Goal: Information Seeking & Learning: Learn about a topic

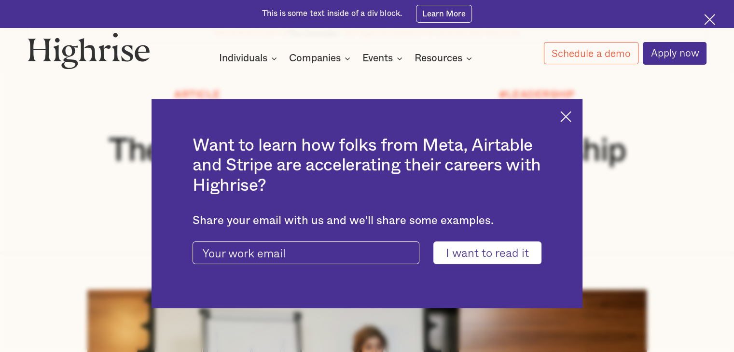
scroll to position [89, 0]
click at [567, 119] on img at bounding box center [565, 116] width 11 height 11
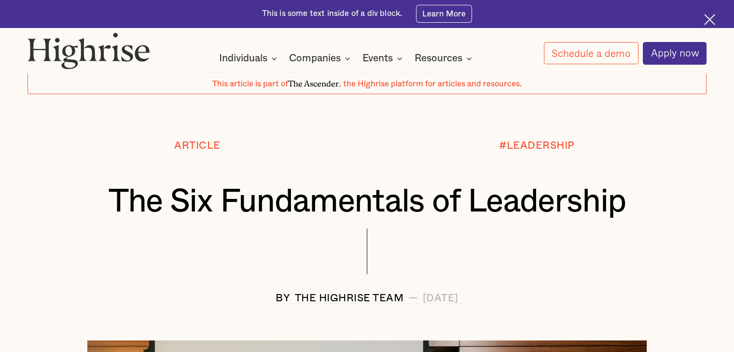
scroll to position [0, 0]
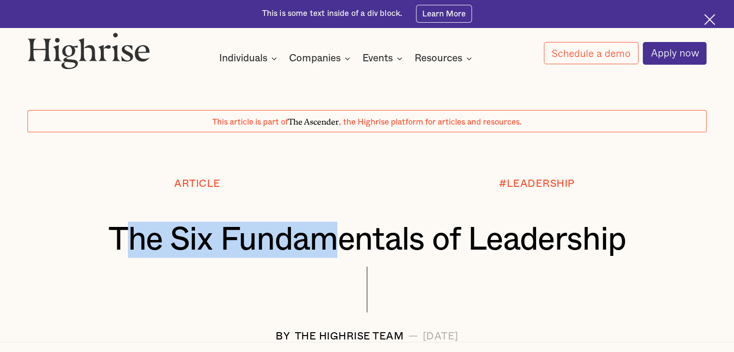
drag, startPoint x: 116, startPoint y: 255, endPoint x: 336, endPoint y: 244, distance: 220.3
click at [336, 244] on h1 "The Six Fundamentals of Leadership" at bounding box center [367, 239] width 622 height 36
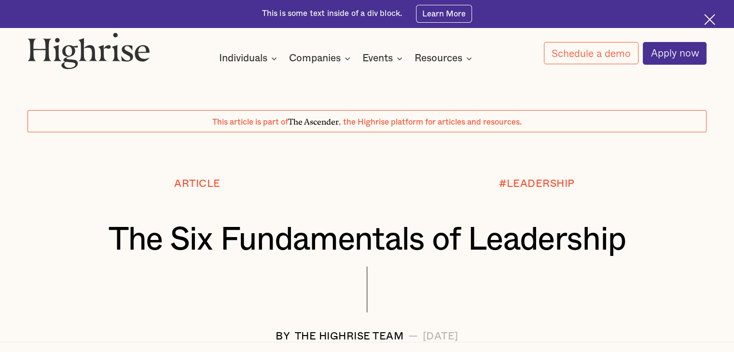
click at [105, 201] on div "Article" at bounding box center [197, 199] width 339 height 43
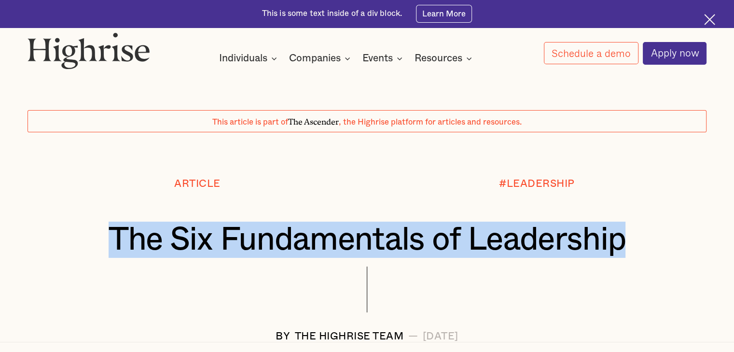
drag, startPoint x: 110, startPoint y: 237, endPoint x: 661, endPoint y: 256, distance: 550.8
click at [661, 256] on h1 "The Six Fundamentals of Leadership" at bounding box center [367, 239] width 622 height 36
copy h1 "The Six Fundamentals of Leadership"
click at [153, 325] on div at bounding box center [367, 298] width 679 height 64
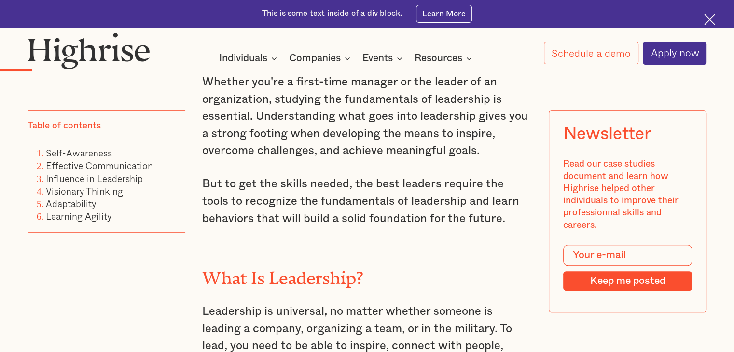
scroll to position [656, 0]
drag, startPoint x: 202, startPoint y: 88, endPoint x: 513, endPoint y: 227, distance: 341.0
copy div "Whether you're a first-time manager or the leader of an organization, studying …"
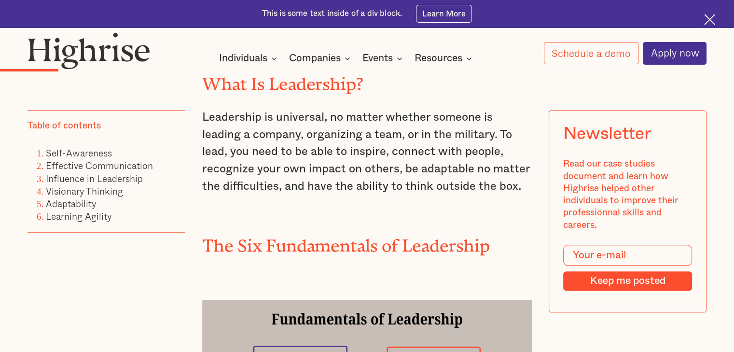
scroll to position [851, 0]
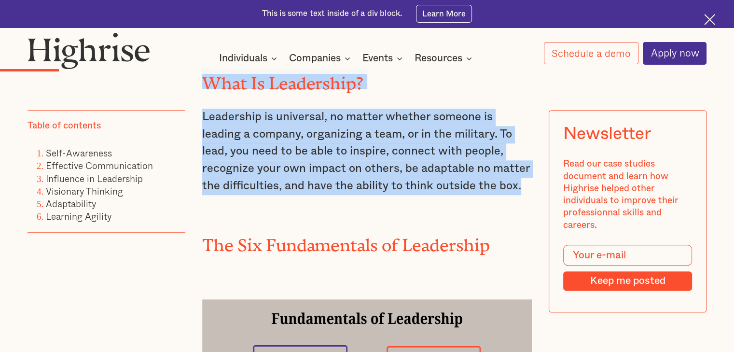
drag, startPoint x: 202, startPoint y: 83, endPoint x: 443, endPoint y: 195, distance: 265.7
copy div "What Is Leadership? Leadership is universal, no matter whether someone is leadi…"
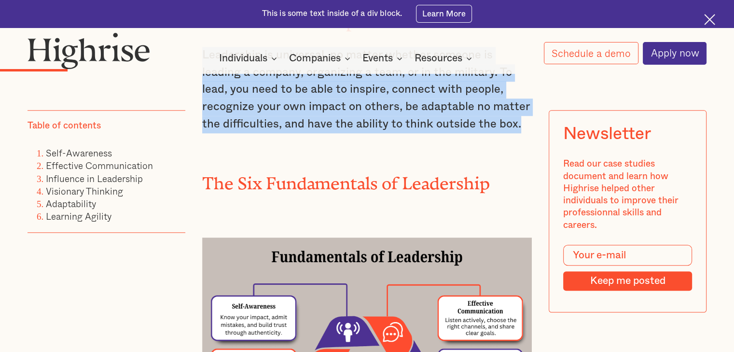
scroll to position [911, 0]
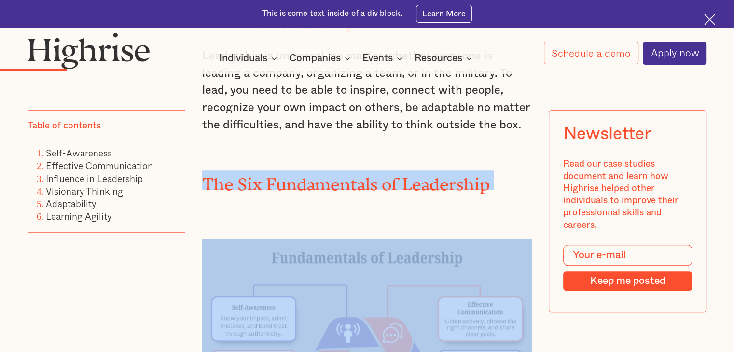
drag, startPoint x: 203, startPoint y: 188, endPoint x: 469, endPoint y: 201, distance: 266.6
copy h2 "The Six Fundamentals of Leadership"
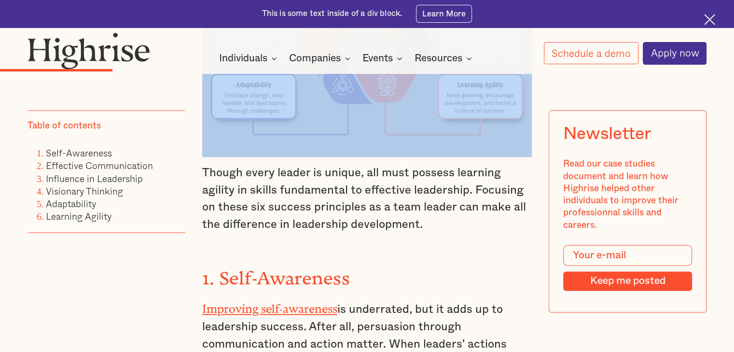
scroll to position [1239, 0]
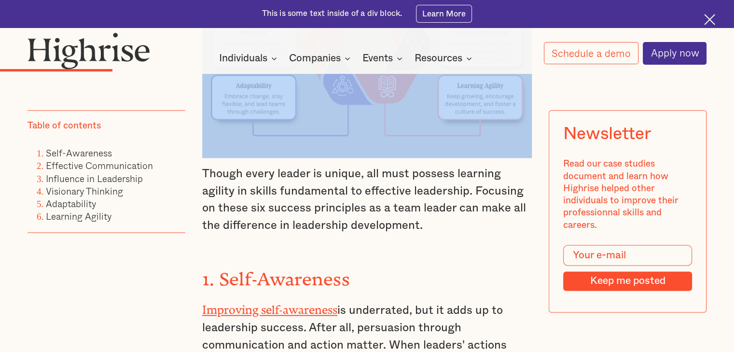
drag, startPoint x: 201, startPoint y: 185, endPoint x: 431, endPoint y: 239, distance: 237.0
click at [431, 234] on p "Though every leader is unique, all must possess learning agility in skills fund…" at bounding box center [367, 199] width 330 height 69
copy p "Though every leader is unique, all must possess learning agility in skills fund…"
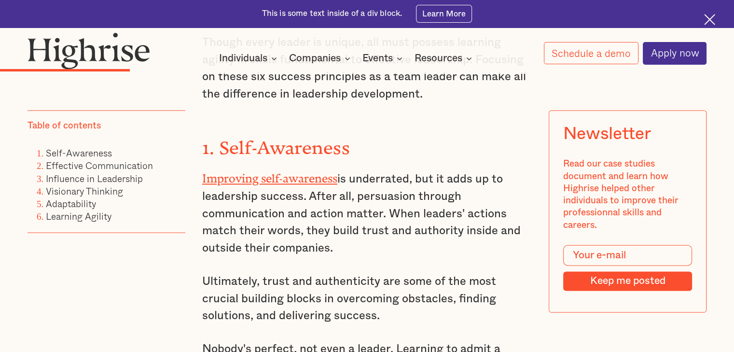
scroll to position [1367, 0]
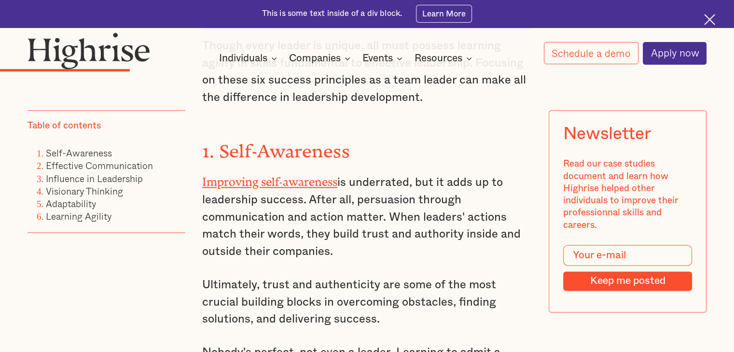
drag, startPoint x: 215, startPoint y: 160, endPoint x: 359, endPoint y: 259, distance: 174.8
click at [359, 259] on div "Whether you're a first-time manager or the leader of an organization, studying …" at bounding box center [367, 201] width 330 height 1677
copy div "Self-Awareness Improving self-awareness is underrated, but it adds up to leader…"
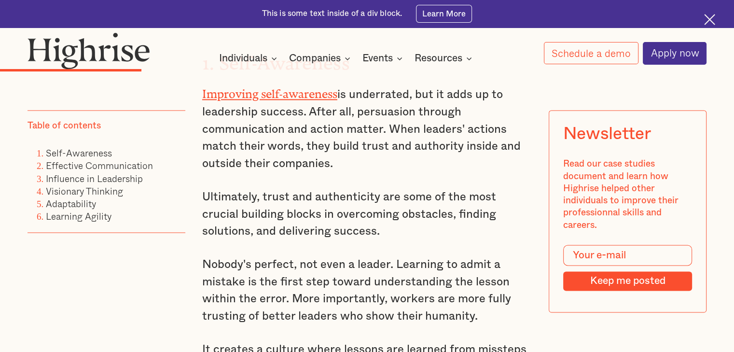
scroll to position [1464, 0]
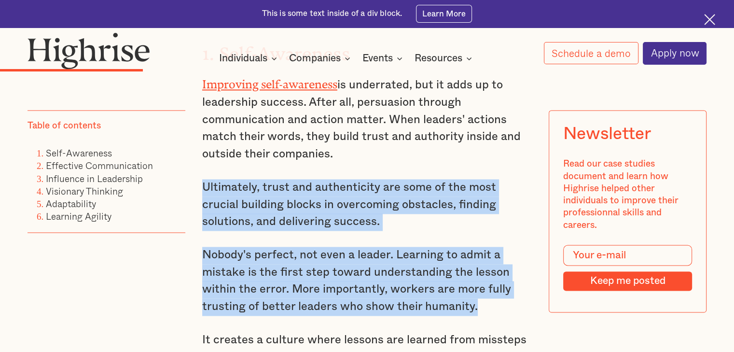
drag, startPoint x: 201, startPoint y: 197, endPoint x: 488, endPoint y: 309, distance: 308.3
click at [488, 309] on div "Whether you're a first-time manager or the leader of an organization, studying …" at bounding box center [367, 104] width 330 height 1677
copy div "Ultimately, trust and authenticity are some of the most crucial building blocks…"
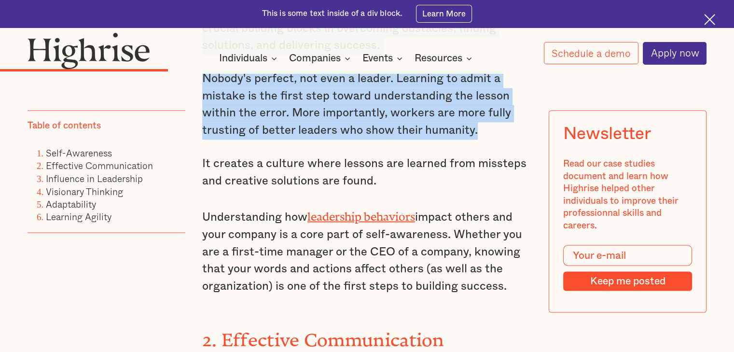
scroll to position [1659, 0]
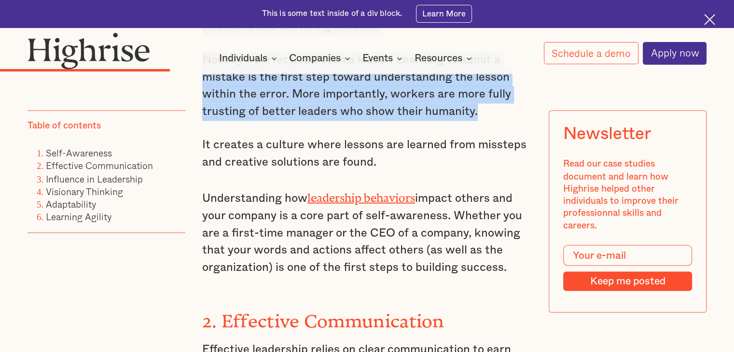
drag, startPoint x: 200, startPoint y: 151, endPoint x: 385, endPoint y: 168, distance: 185.6
click at [385, 168] on p "It creates a culture where lessons are learned from missteps and creative solut…" at bounding box center [367, 154] width 330 height 34
copy p "It creates a culture where lessons are learned from missteps and creative solut…"
drag, startPoint x: 201, startPoint y: 204, endPoint x: 511, endPoint y: 280, distance: 319.9
click at [511, 275] on p "Understanding how leadership behaviors impact others and your company is a core…" at bounding box center [367, 231] width 330 height 89
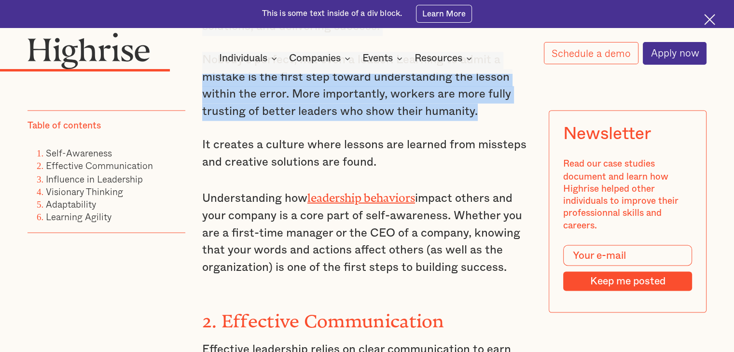
copy p "Understanding how leadership behaviors impact others and your company is a core…"
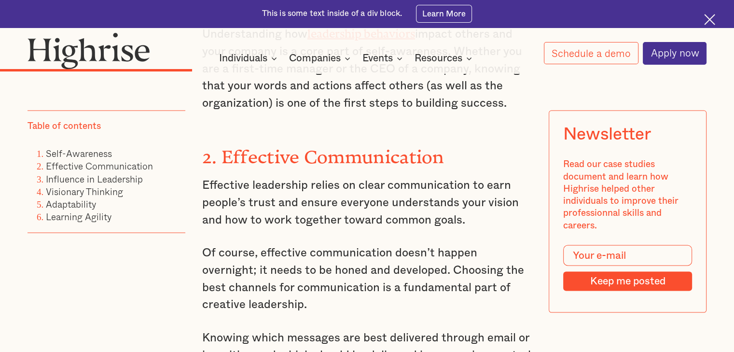
scroll to position [1824, 0]
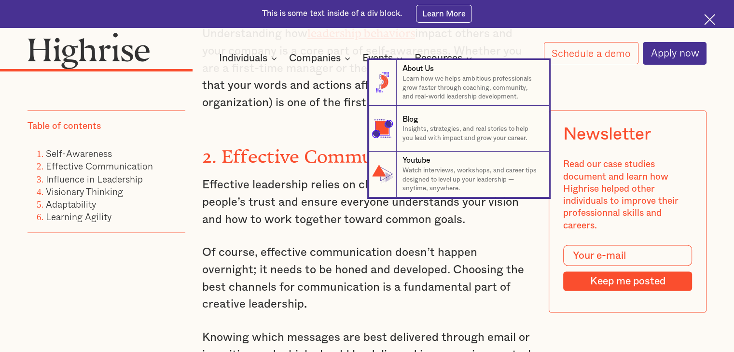
click at [224, 158] on nav "8 About Us Learn how we helps ambitious professionals grow faster through coach…" at bounding box center [367, 129] width 734 height 138
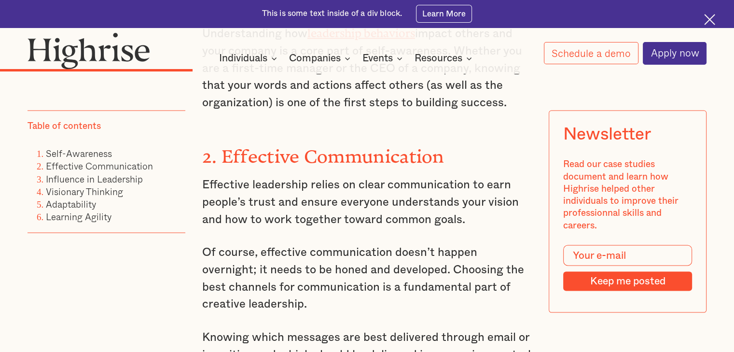
click at [257, 204] on p "Effective leadership relies on clear communication to earn people’s trust and e…" at bounding box center [367, 202] width 330 height 52
drag, startPoint x: 223, startPoint y: 161, endPoint x: 476, endPoint y: 170, distance: 253.5
click at [476, 168] on h3 "2. Effective Communication" at bounding box center [367, 154] width 330 height 28
copy strong "Effective Communication"
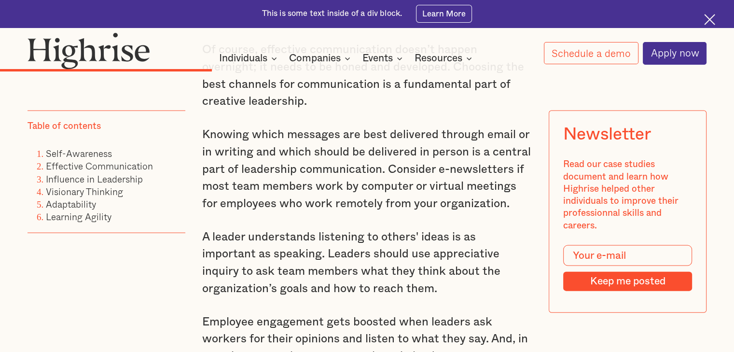
scroll to position [2095, 0]
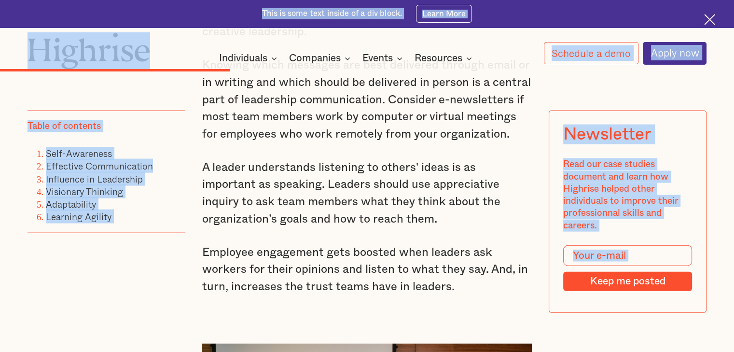
drag, startPoint x: 203, startPoint y: 188, endPoint x: 295, endPoint y: -9, distance: 217.8
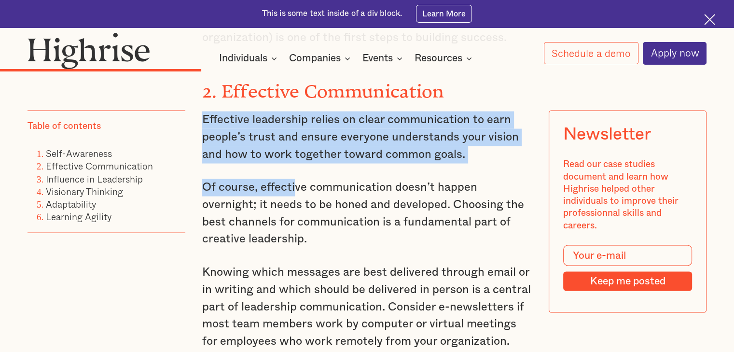
scroll to position [1888, 0]
click at [257, 125] on p "Effective leadership relies on clear communication to earn people’s trust and e…" at bounding box center [367, 137] width 330 height 52
click at [232, 124] on p "Effective leadership relies on clear communication to earn people’s trust and e…" at bounding box center [367, 137] width 330 height 52
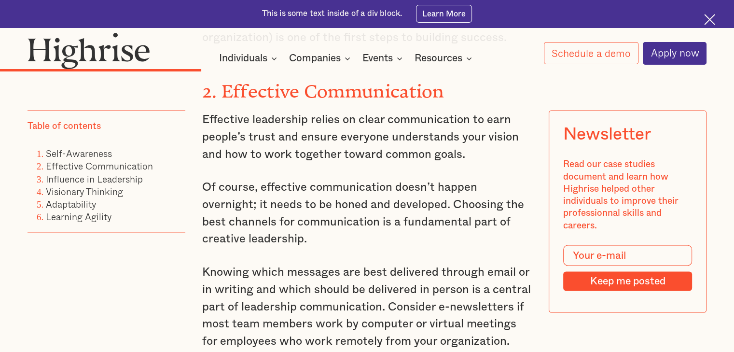
drag, startPoint x: 202, startPoint y: 126, endPoint x: 269, endPoint y: 238, distance: 130.5
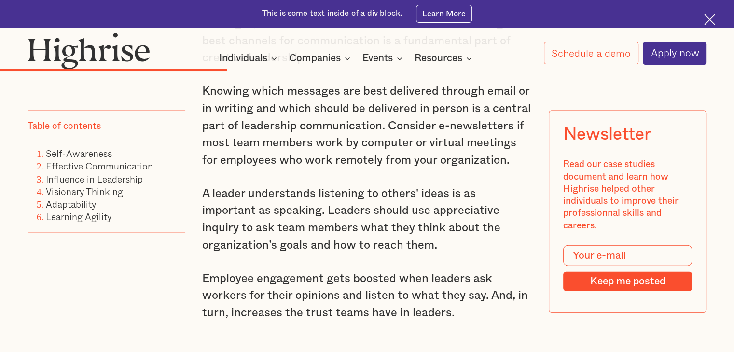
scroll to position [2055, 0]
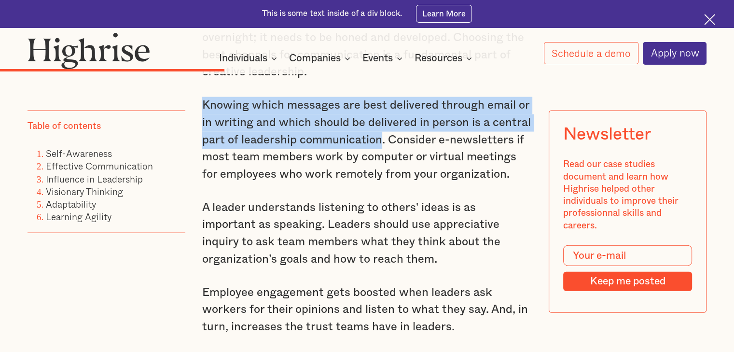
drag, startPoint x: 201, startPoint y: 112, endPoint x: 381, endPoint y: 146, distance: 183.2
click at [381, 146] on p "Knowing which messages are best delivered through email or in writing and which…" at bounding box center [367, 140] width 330 height 86
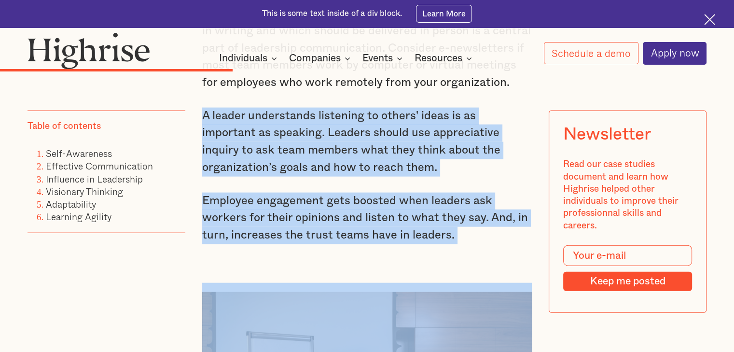
scroll to position [2185, 0]
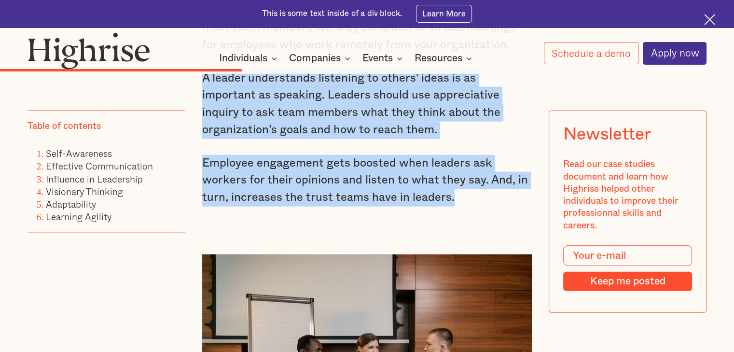
drag, startPoint x: 202, startPoint y: 213, endPoint x: 455, endPoint y: 217, distance: 253.8
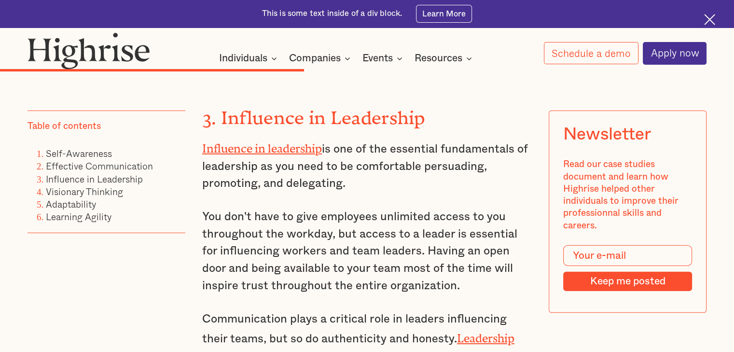
scroll to position [2636, 0]
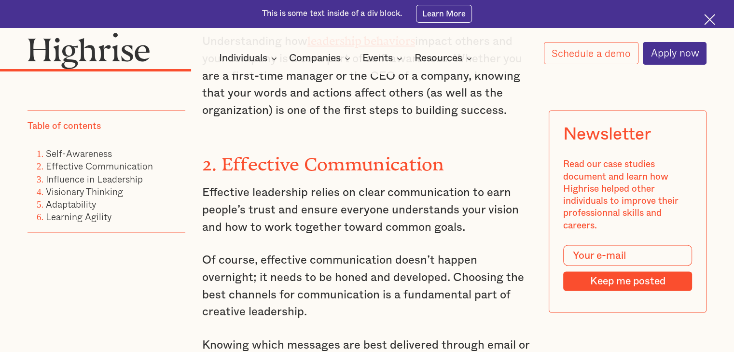
scroll to position [1813, 0]
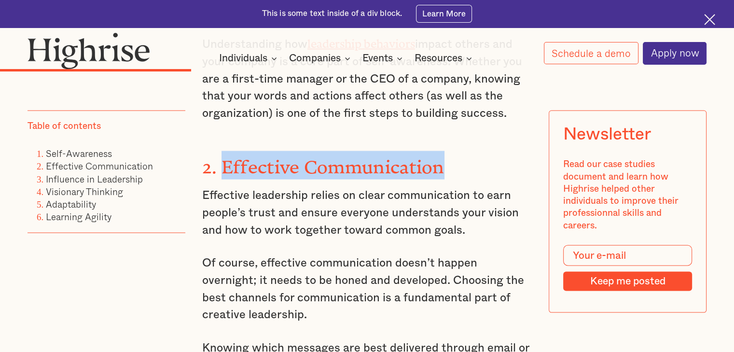
drag, startPoint x: 221, startPoint y: 170, endPoint x: 443, endPoint y: 175, distance: 222.0
click at [443, 167] on strong "2. Effective Communication" at bounding box center [323, 162] width 242 height 12
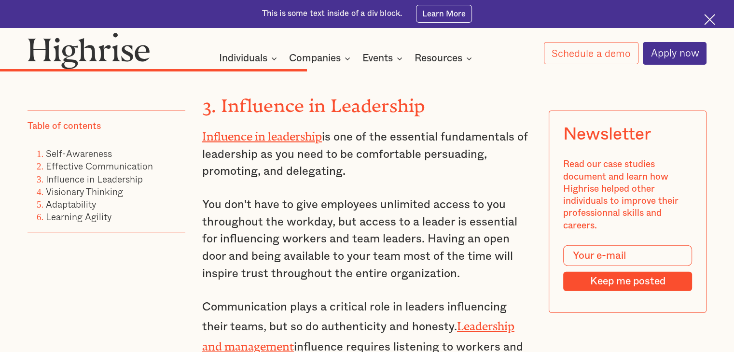
scroll to position [2660, 0]
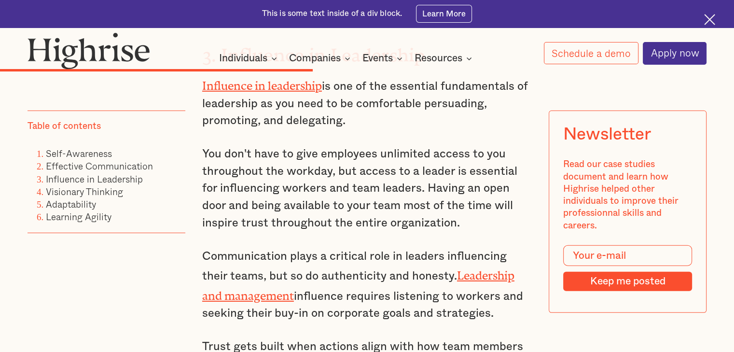
scroll to position [2697, 0]
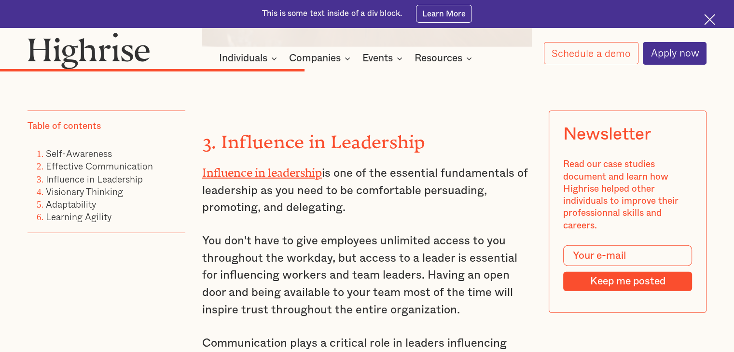
scroll to position [2594, 0]
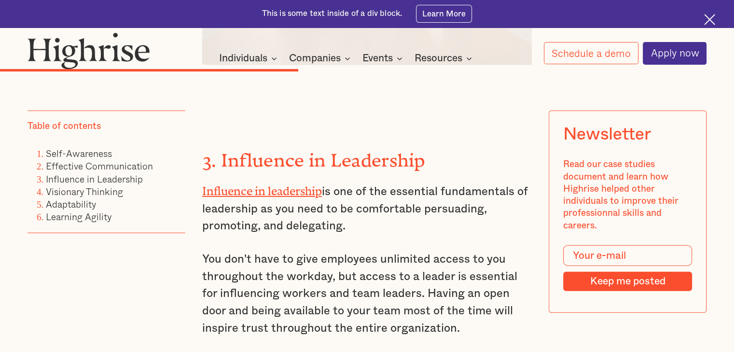
click at [220, 161] on strong "3. Influence in Leadership" at bounding box center [313, 156] width 223 height 12
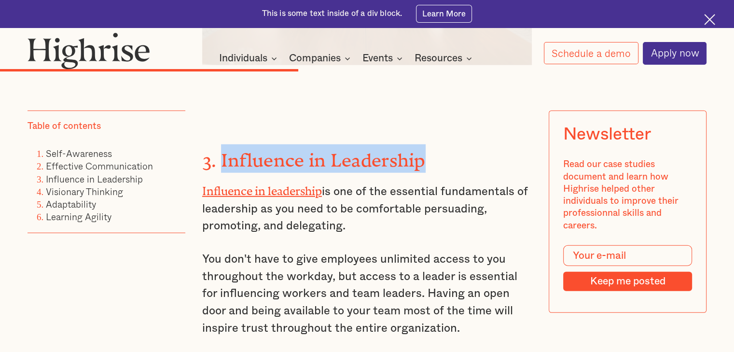
drag, startPoint x: 220, startPoint y: 167, endPoint x: 428, endPoint y: 164, distance: 208.0
click at [428, 164] on h3 "3. Influence in Leadership" at bounding box center [367, 158] width 330 height 28
click at [390, 161] on strong "3. Influence in Leadership" at bounding box center [313, 156] width 223 height 12
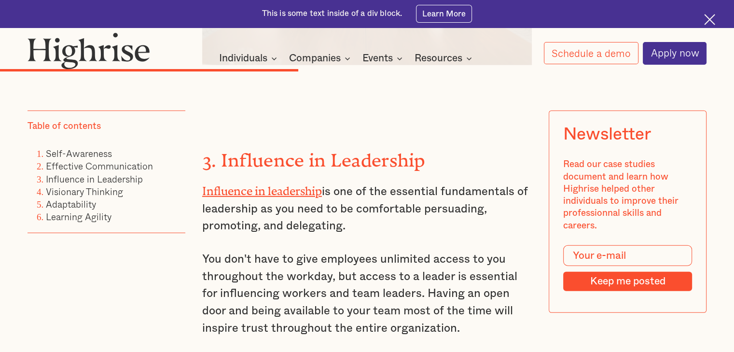
click at [220, 161] on strong "3. Influence in Leadership" at bounding box center [313, 156] width 223 height 12
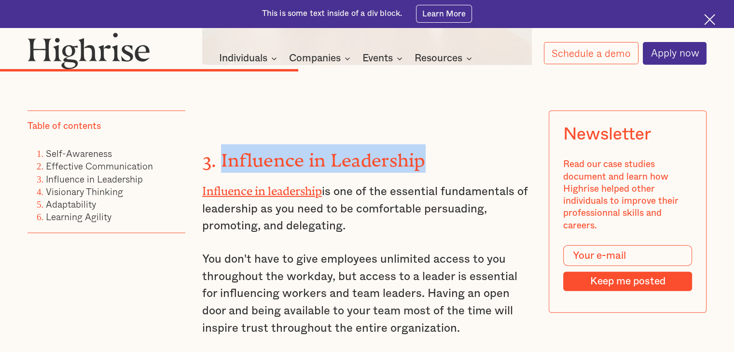
drag, startPoint x: 220, startPoint y: 168, endPoint x: 422, endPoint y: 154, distance: 202.6
click at [422, 154] on h3 "3. Influence in Leadership" at bounding box center [367, 158] width 330 height 28
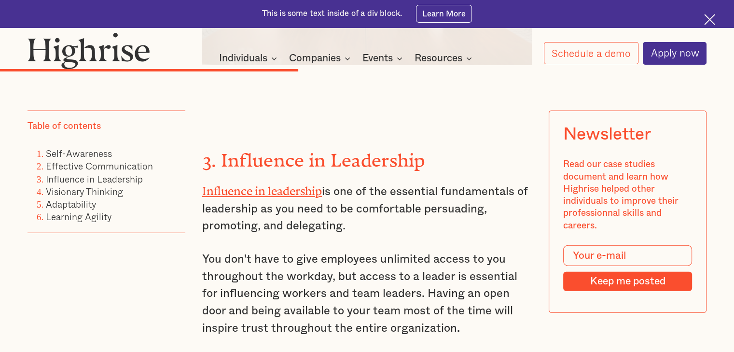
click at [387, 203] on p "Influence in leadership is one of the essential fundamentals of leadership as y…" at bounding box center [367, 207] width 330 height 55
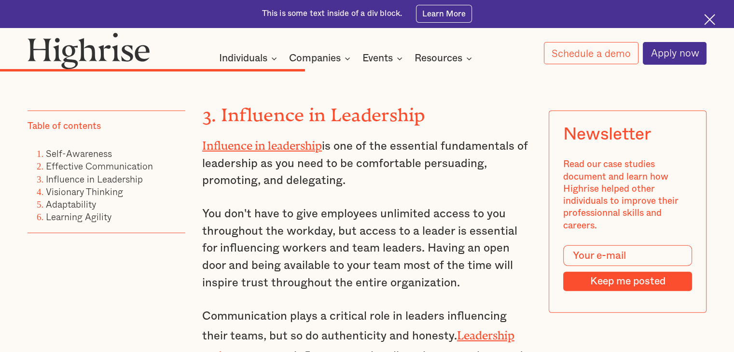
scroll to position [2644, 0]
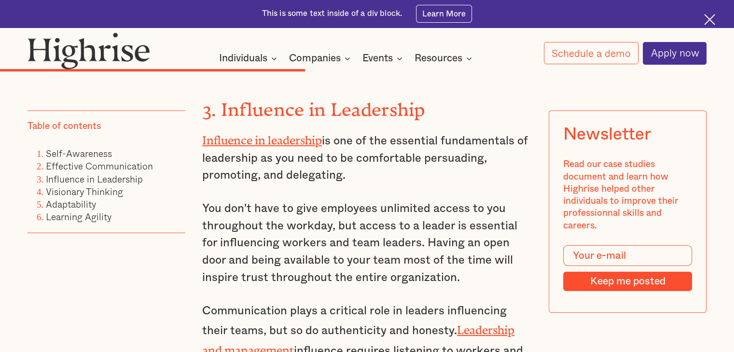
click at [361, 182] on p "Influence in leadership is one of the essential fundamentals of leadership as y…" at bounding box center [367, 157] width 330 height 55
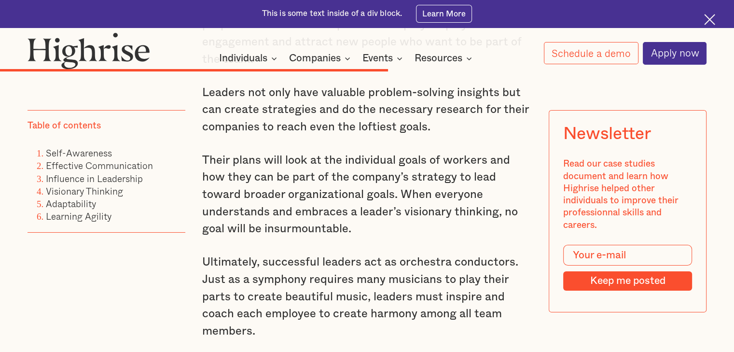
scroll to position [3246, 0]
click at [150, 230] on div "Table of contents Self-Awareness Effective Communication Influence in Leadershi…" at bounding box center [107, 171] width 158 height 123
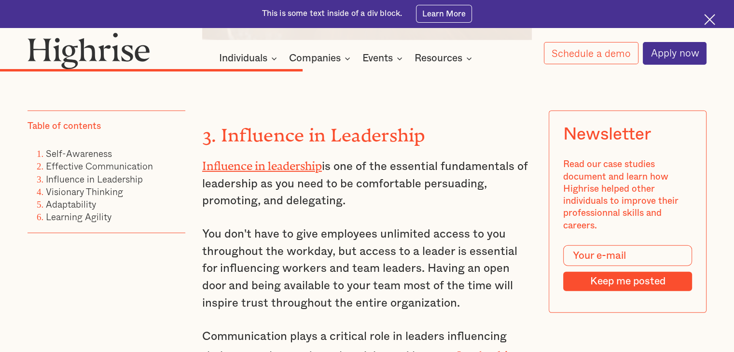
scroll to position [2619, 0]
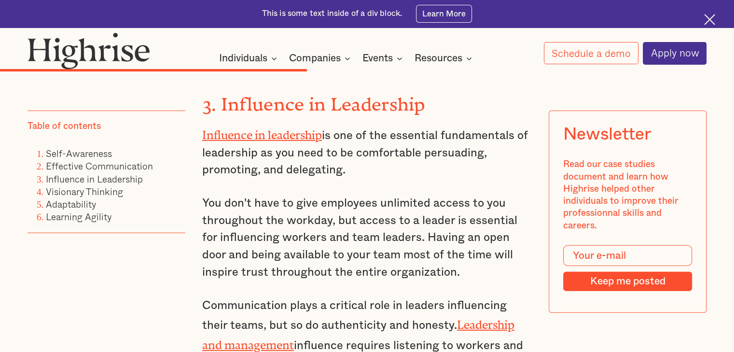
scroll to position [2649, 0]
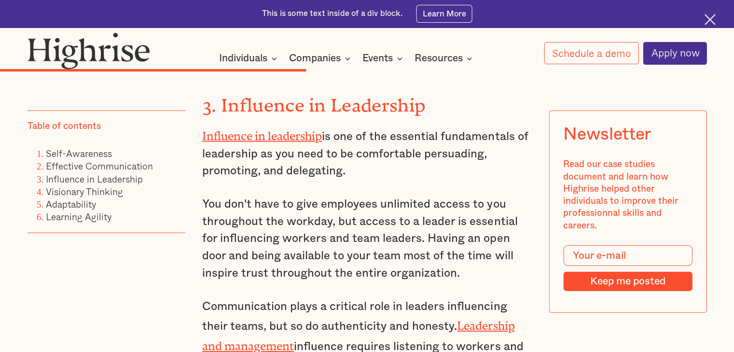
click at [103, 279] on div "Table of contents Self-Awareness Effective Communication Influence in Leadershi…" at bounding box center [90, 224] width 125 height 229
click at [116, 259] on div "Table of contents Self-Awareness Effective Communication Influence in Leadershi…" at bounding box center [90, 224] width 125 height 229
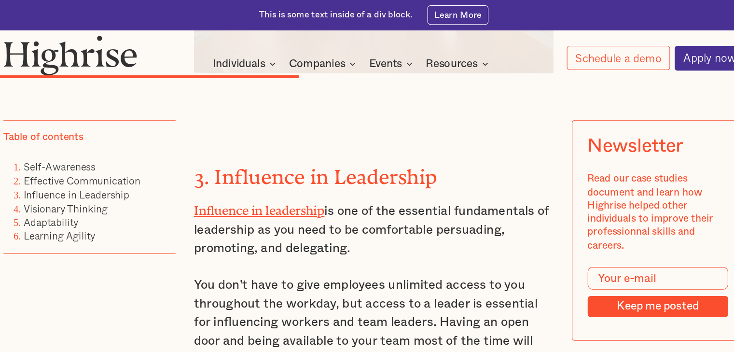
scroll to position [2592, 0]
drag, startPoint x: 201, startPoint y: 215, endPoint x: 354, endPoint y: 234, distance: 154.6
click at [354, 234] on p "Influence in leadership is one of the essential fundamentals of leadership as y…" at bounding box center [367, 209] width 330 height 55
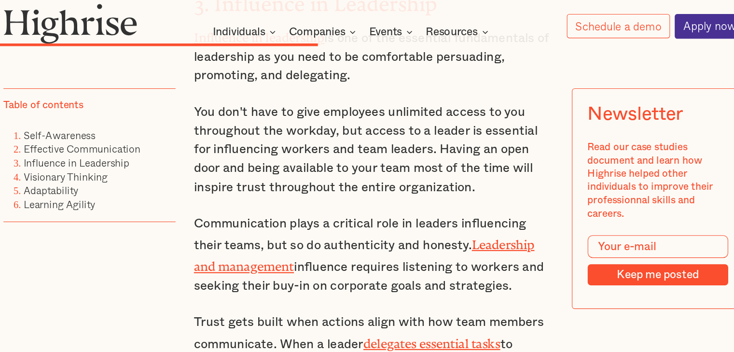
scroll to position [2723, 0]
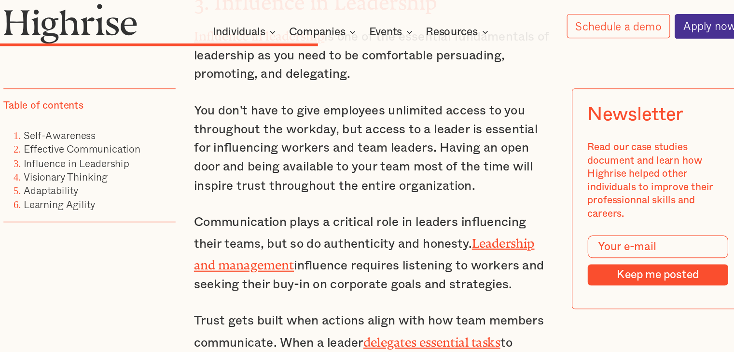
drag, startPoint x: 408, startPoint y: 171, endPoint x: 422, endPoint y: 206, distance: 36.8
click at [422, 206] on p "You don't have to give employees unlimited access to you throughout the workday…" at bounding box center [367, 165] width 330 height 86
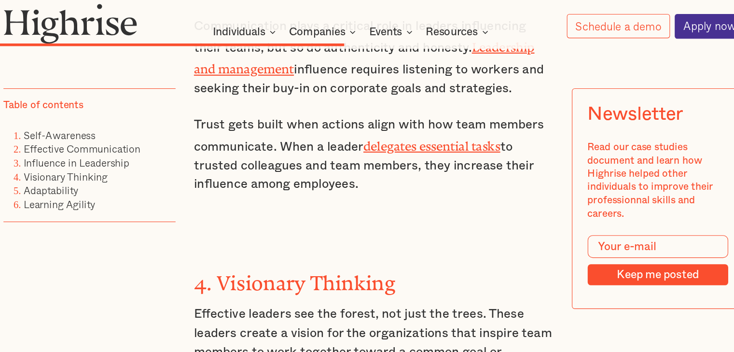
scroll to position [2904, 0]
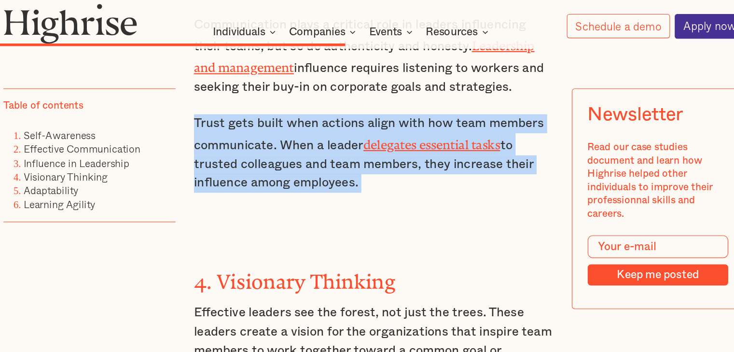
drag, startPoint x: 203, startPoint y: 141, endPoint x: 358, endPoint y: 208, distance: 168.6
drag, startPoint x: 221, startPoint y: 278, endPoint x: 389, endPoint y: 289, distance: 168.8
click at [387, 288] on strong "4. Visionary Thinking" at bounding box center [294, 282] width 185 height 12
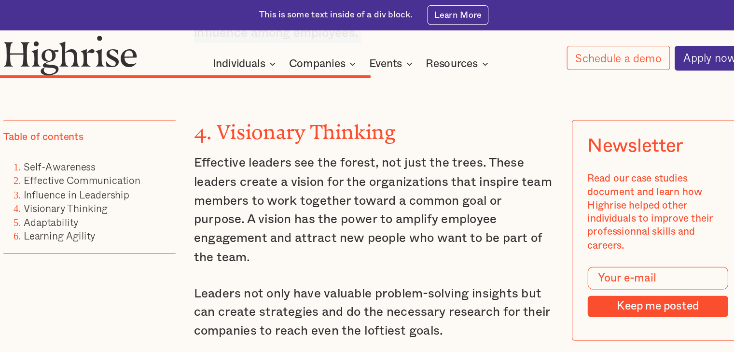
scroll to position [3068, 0]
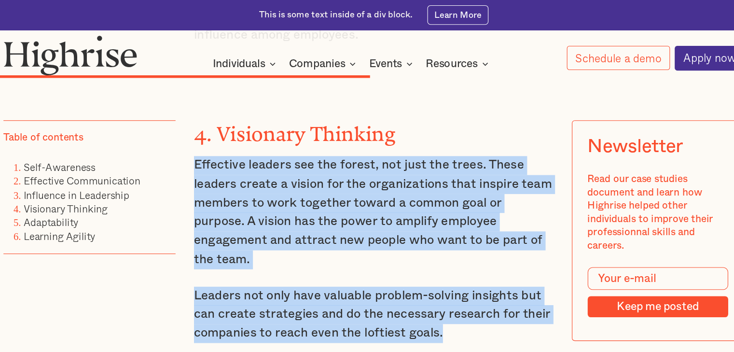
drag, startPoint x: 201, startPoint y: 144, endPoint x: 447, endPoint y: 290, distance: 285.6
click at [447, 290] on p "Leaders not only have valuable problem-solving insights but can create strategi…" at bounding box center [367, 288] width 330 height 52
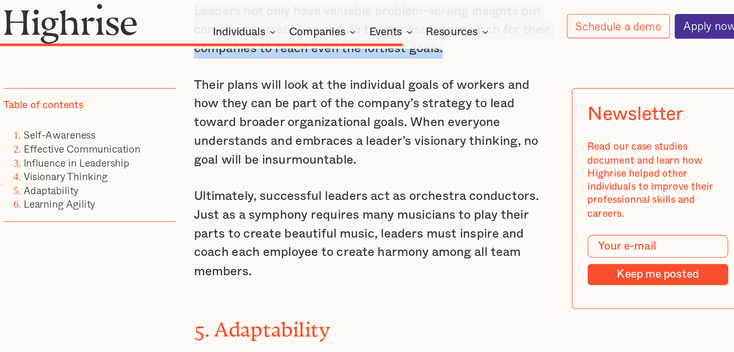
scroll to position [3302, 0]
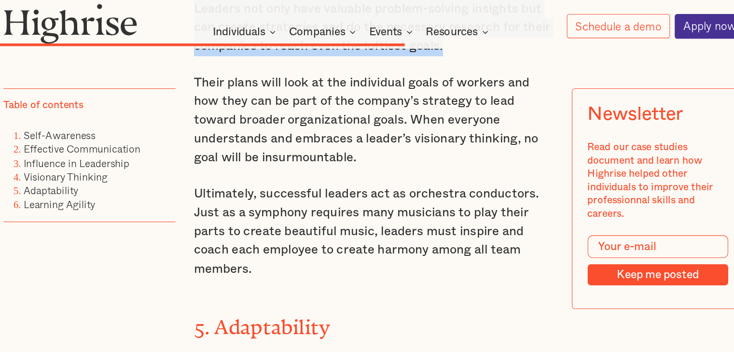
drag, startPoint x: 202, startPoint y: 82, endPoint x: 264, endPoint y: 258, distance: 186.8
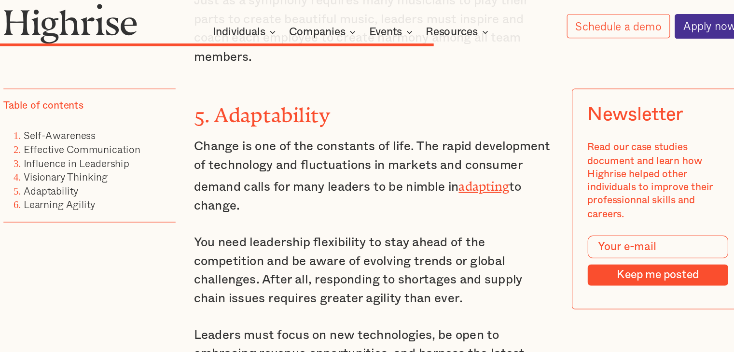
scroll to position [3496, 0]
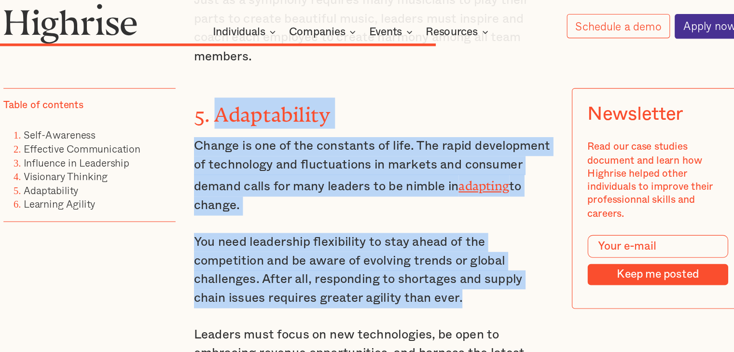
drag, startPoint x: 221, startPoint y: 108, endPoint x: 344, endPoint y: 277, distance: 209.1
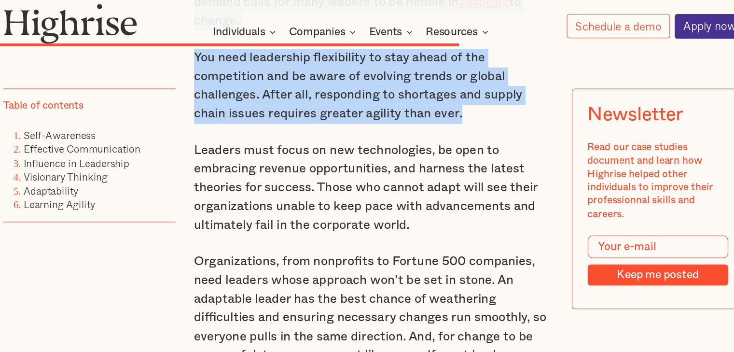
scroll to position [3666, 0]
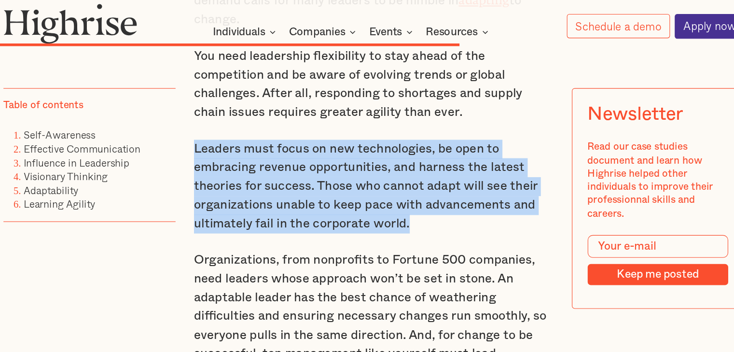
drag, startPoint x: 202, startPoint y: 138, endPoint x: 407, endPoint y: 205, distance: 216.2
click at [407, 205] on p "Leaders must focus on new technologies, be open to embracing revenue opportunit…" at bounding box center [367, 200] width 330 height 86
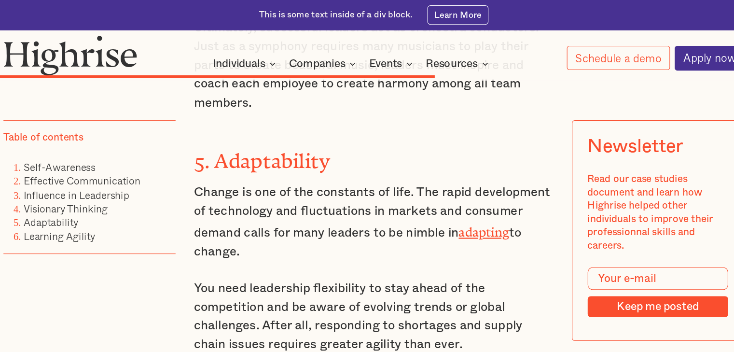
scroll to position [3480, 0]
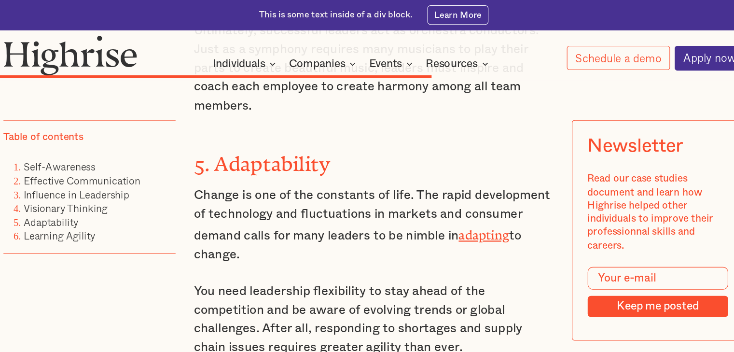
drag, startPoint x: 221, startPoint y: 125, endPoint x: 340, endPoint y: 136, distance: 119.2
click at [340, 136] on h3 "5. Adaptability" at bounding box center [367, 149] width 330 height 28
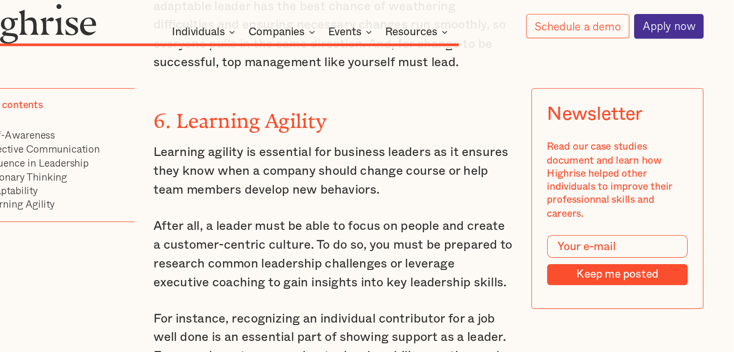
scroll to position [3933, 0]
drag, startPoint x: 222, startPoint y: 114, endPoint x: 473, endPoint y: 263, distance: 292.5
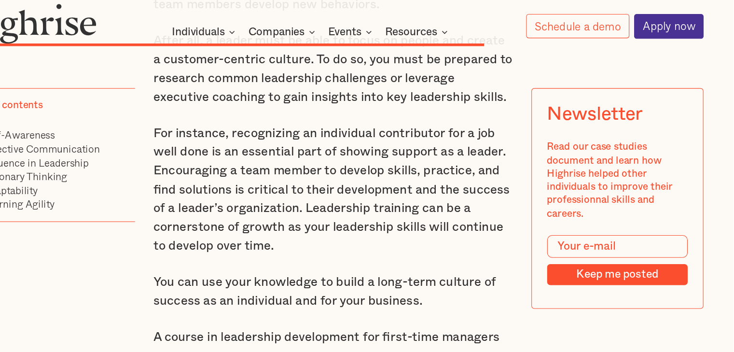
scroll to position [4103, 0]
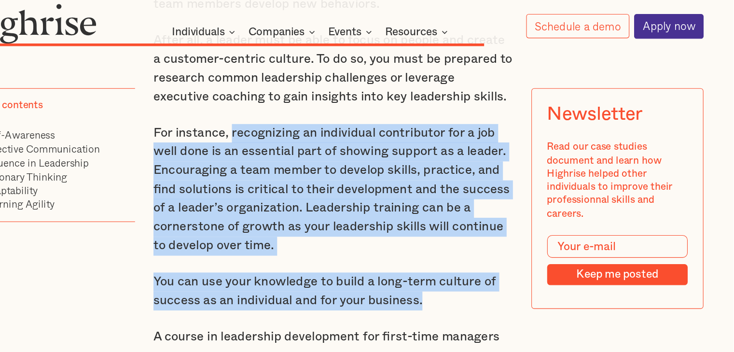
drag, startPoint x: 273, startPoint y: 127, endPoint x: 460, endPoint y: 283, distance: 243.9
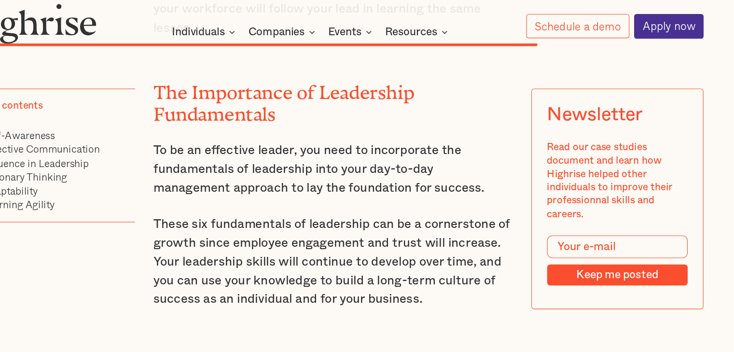
scroll to position [4460, 0]
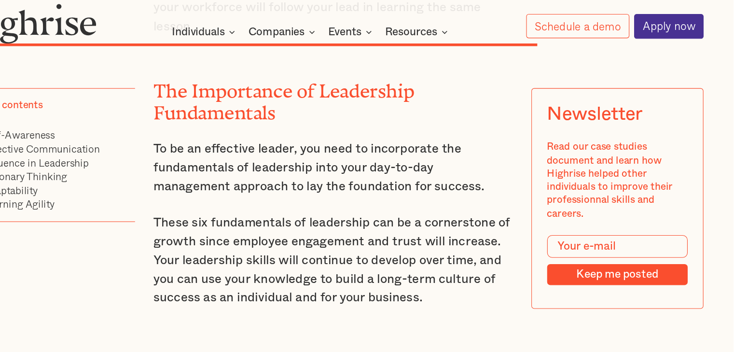
drag, startPoint x: 200, startPoint y: 82, endPoint x: 317, endPoint y: 104, distance: 119.3
click at [317, 104] on h2 "The Importance of Leadership Fundamentals" at bounding box center [367, 118] width 330 height 39
